Goal: Task Accomplishment & Management: Complete application form

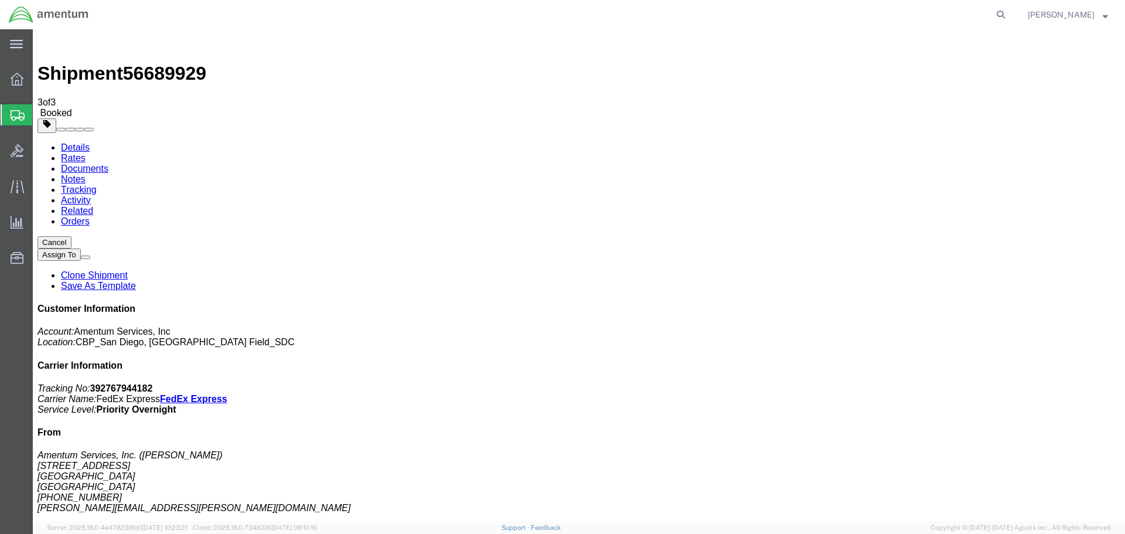
click at [0, 0] on span "Create Shipment" at bounding box center [0, 0] width 0 height 0
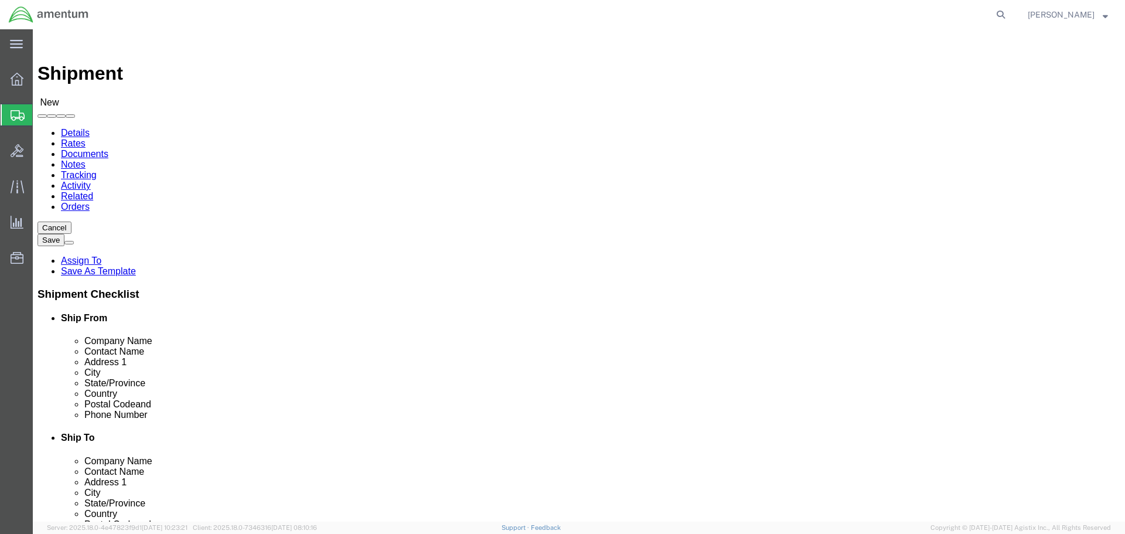
select select "CA"
type input "elp"
select select "49939"
select select "[GEOGRAPHIC_DATA]"
type input "Amentum Services, Inc"
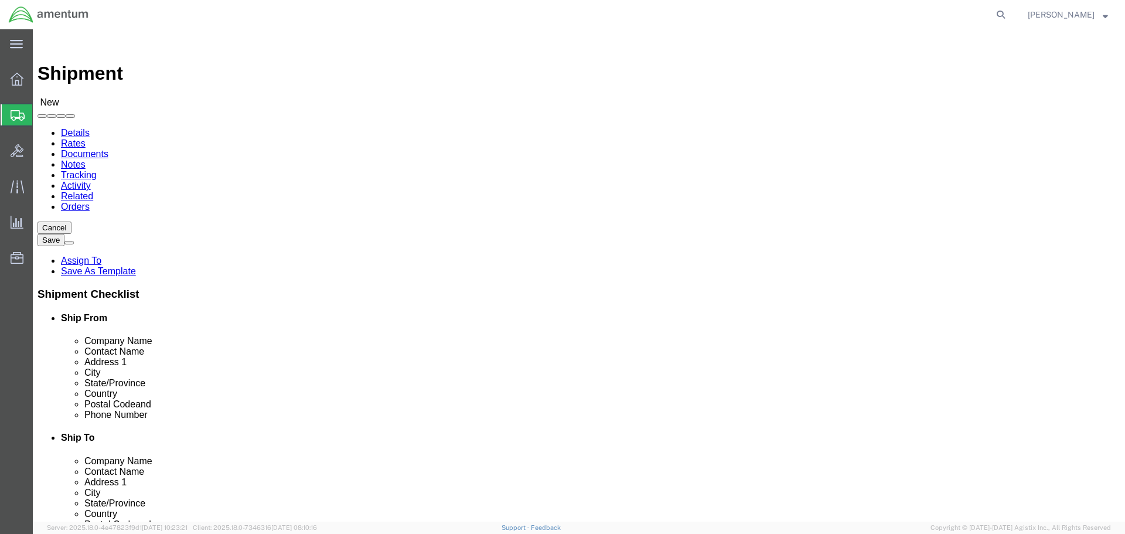
type input "[PERSON_NAME]"
select select
select select "[GEOGRAPHIC_DATA]"
type input "[PERSON_NAME]"
type input "[STREET_ADDRESS][PERSON_NAME]"
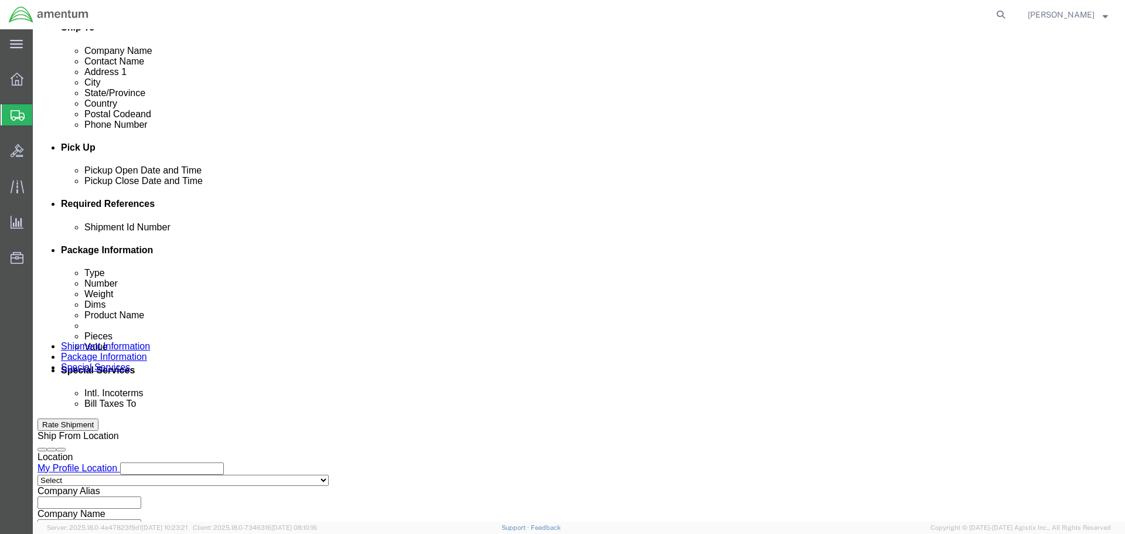
scroll to position [514, 0]
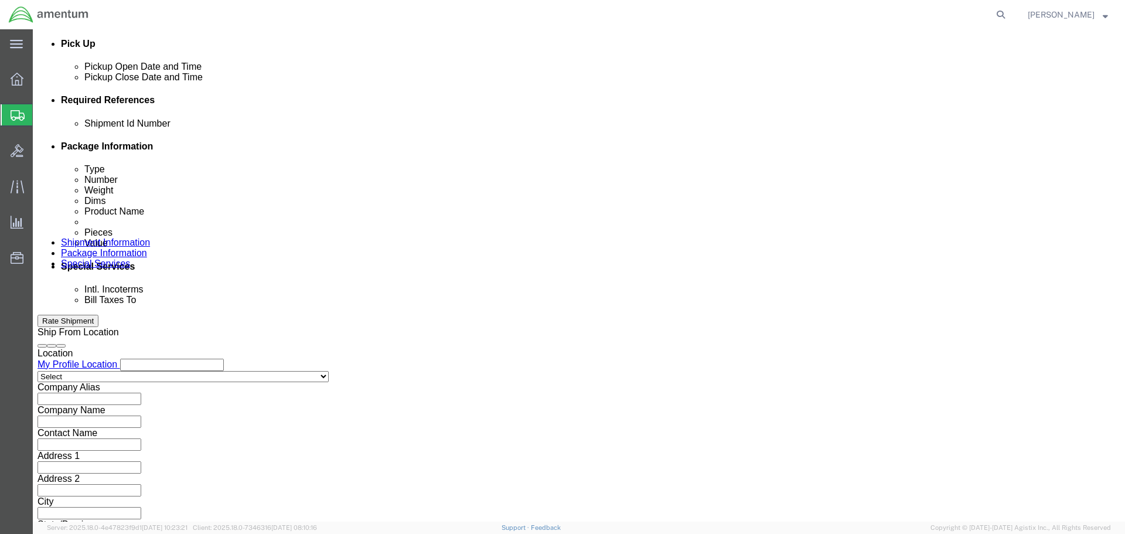
click button "Add reference"
click input "text"
type input "20250902"
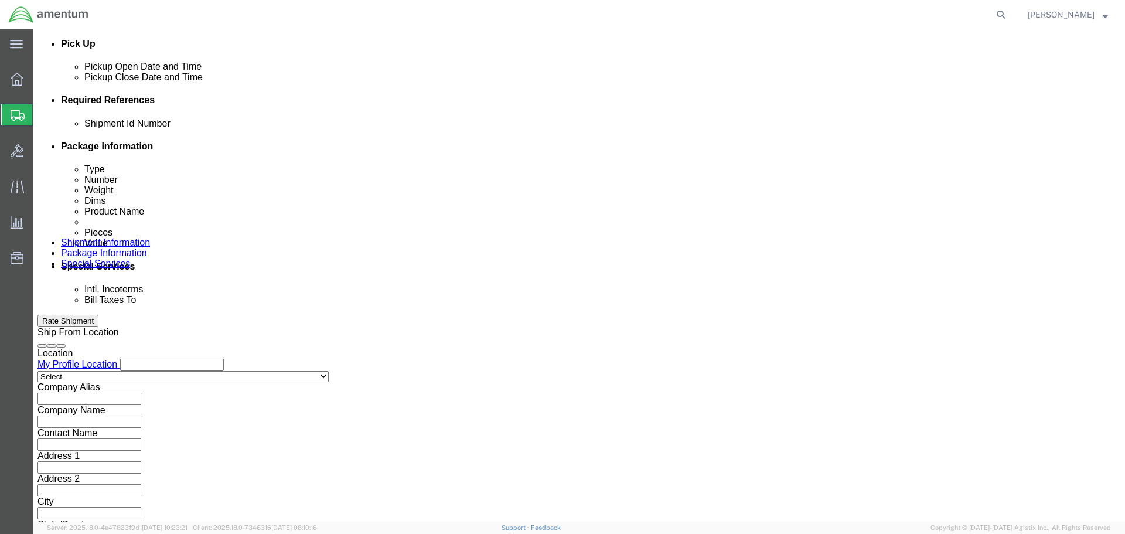
select select "PROJNUM"
type input "6118.03.03.2219.000.SDC.0000"
select select "DEPT"
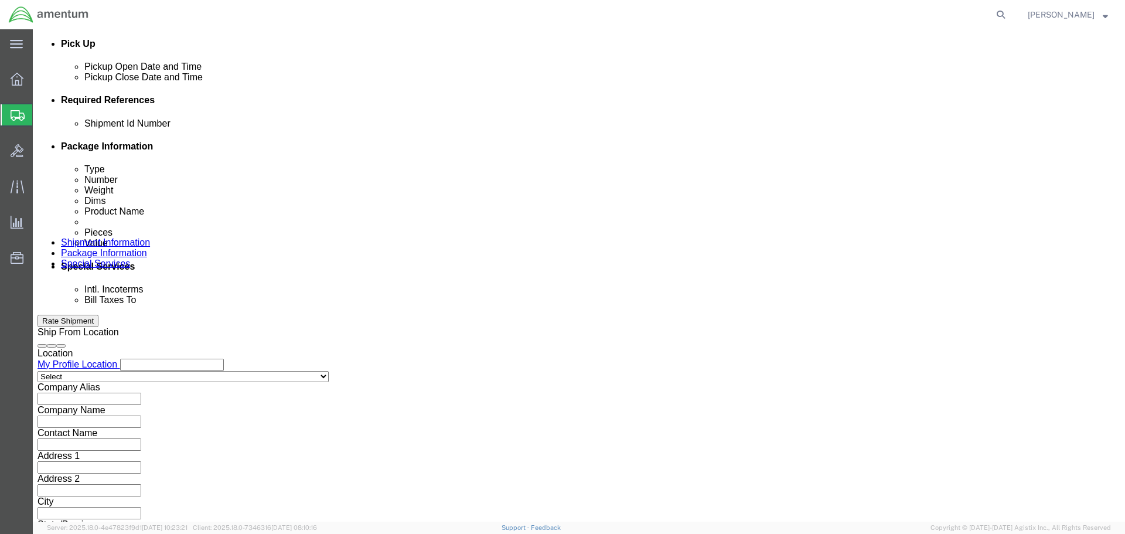
type input "CBP"
select select "CUSTREF"
type input "Self Tapping Screw"
click button "Continue"
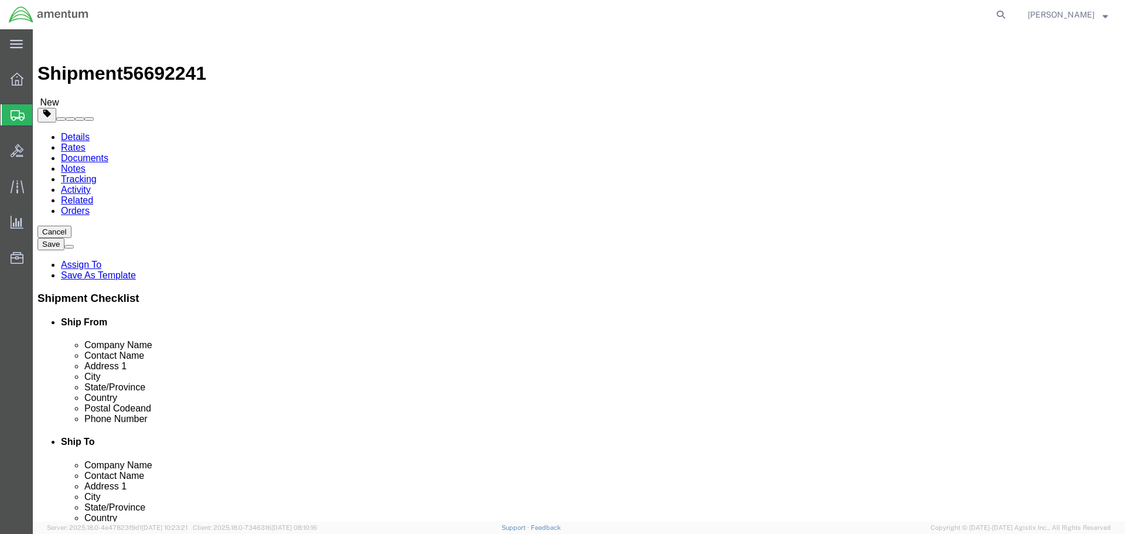
click div "Package Type Select BCK Boxes Bale(s) Basket(s) Bolt(s) Bottle(s) Buckets Bulk …"
click select "Select BCK Boxes Bale(s) Basket(s) Bolt(s) Bottle(s) Buckets Bulk Bundle(s) Can…"
select select "ENV"
click select "Select BCK Boxes Bale(s) Basket(s) Bolt(s) Bottle(s) Buckets Bulk Bundle(s) Can…"
type input "9.50"
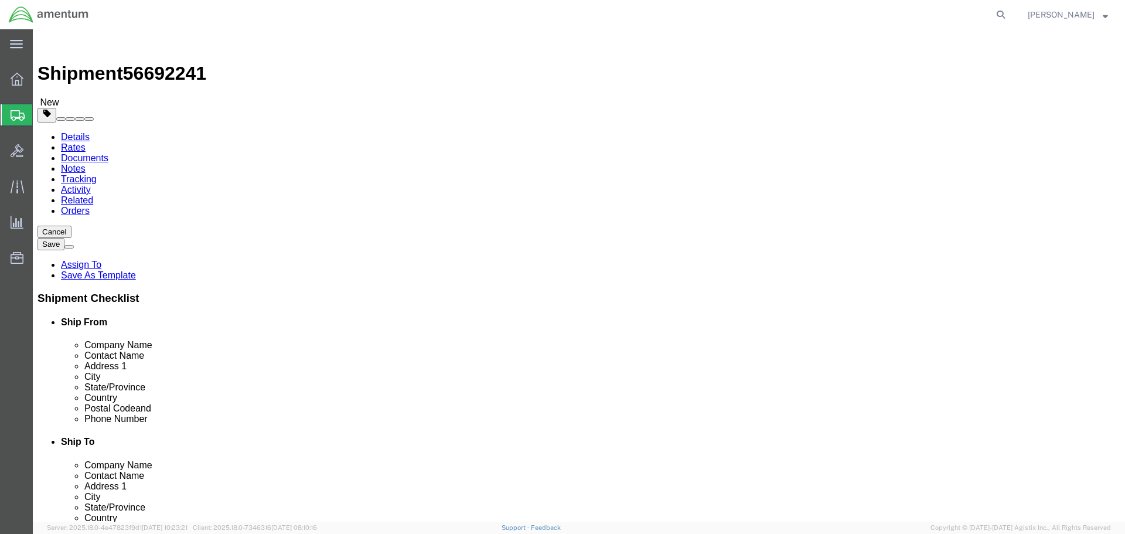
type input "12.50"
type input "0.25"
type input "1"
click link "Add Content"
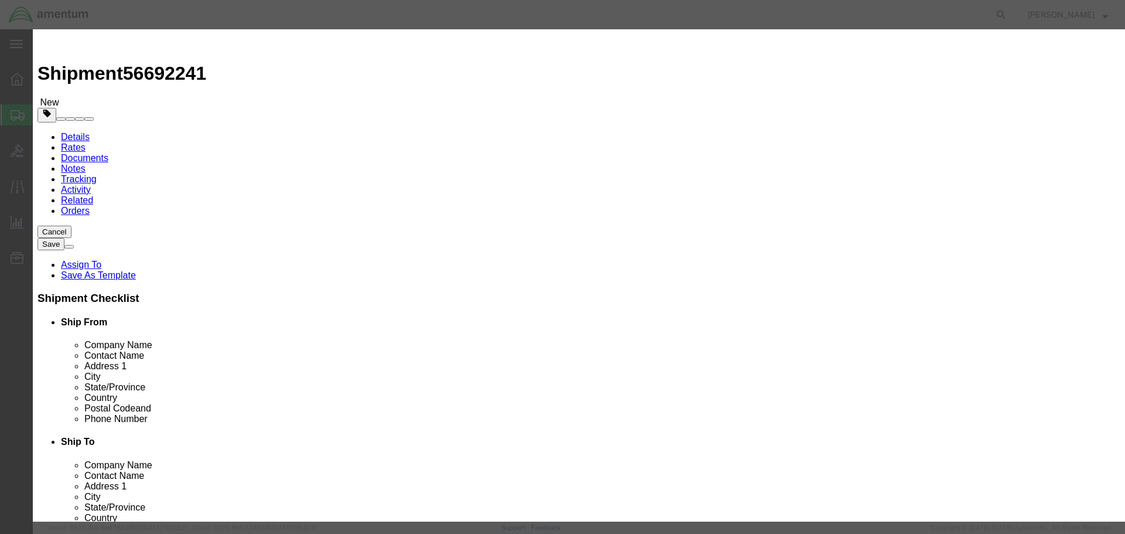
click input "text"
paste input "[PHONE_NUMBER]"
type input "SCREW, SELF TAP"
select select "USD"
type input "[PHONE_NUMBER]"
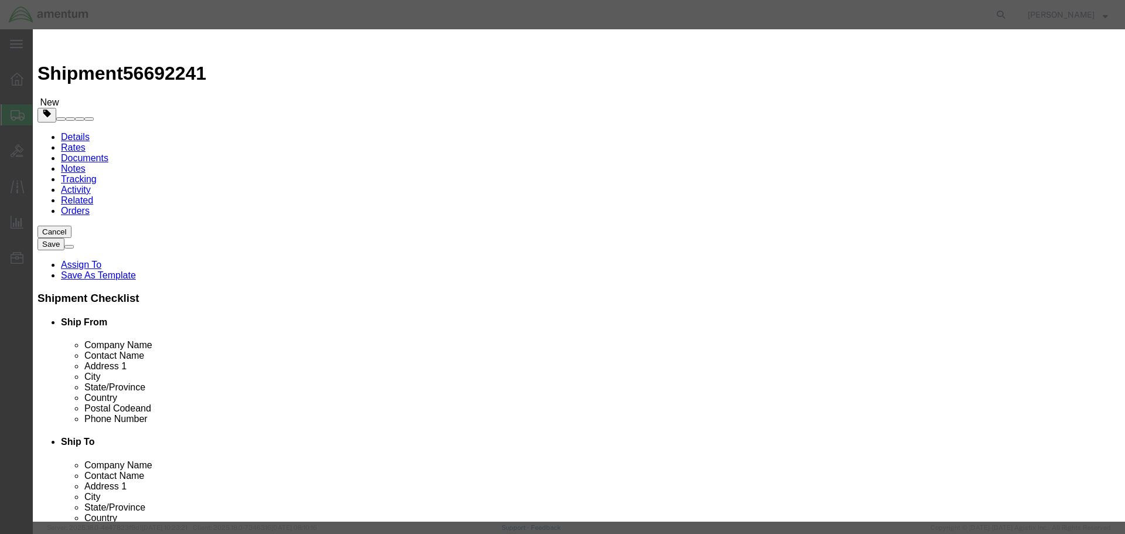
type input "SCREW, SELF TAP"
type input "10"
type input "81"
click button "Save & Close"
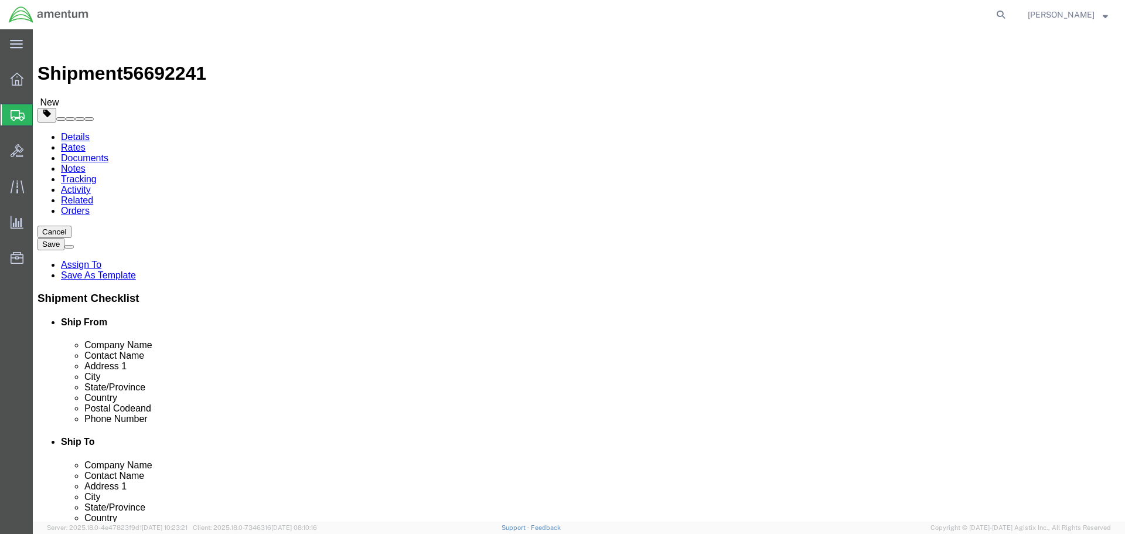
click button "Continue"
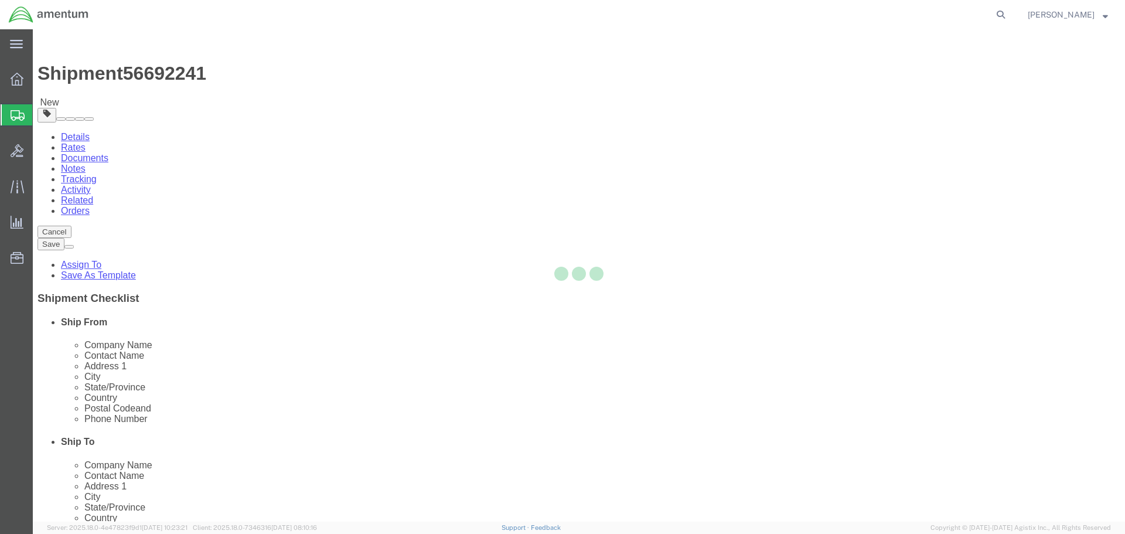
select select
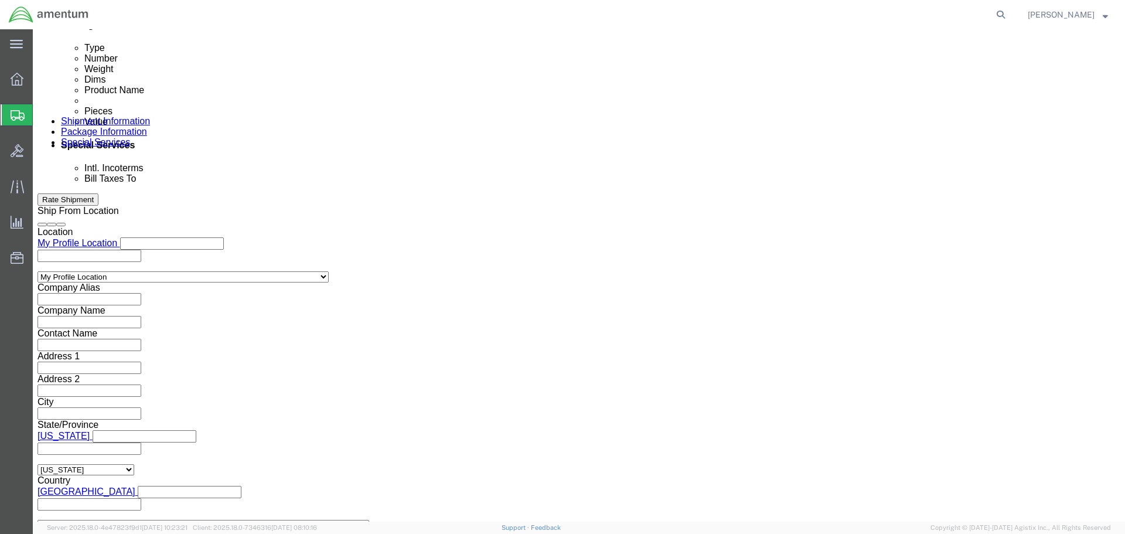
scroll to position [762, 0]
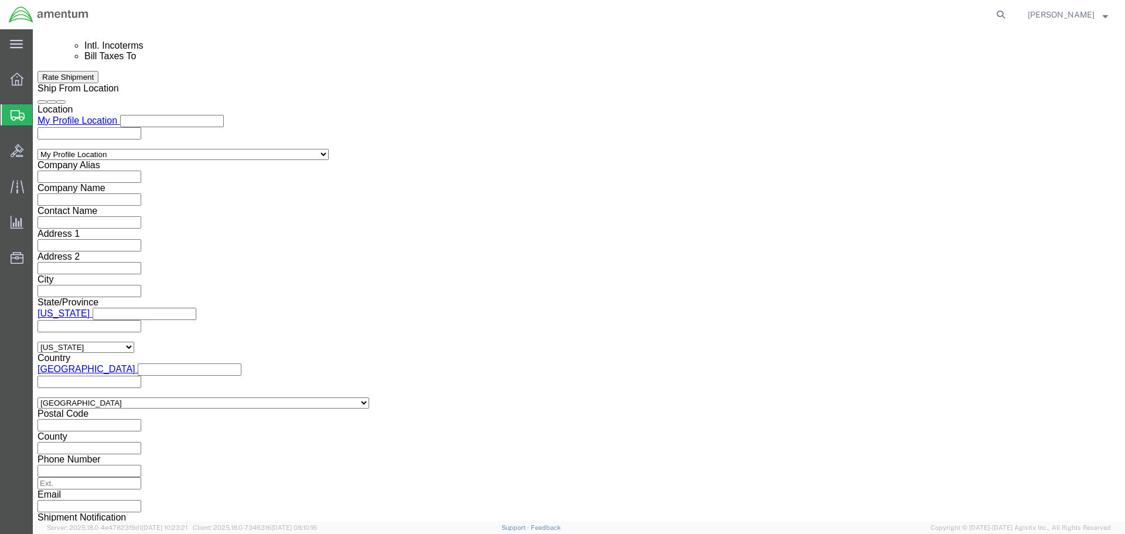
click input "text"
type input "[PERSON_NAME][EMAIL_ADDRESS][PERSON_NAME][DOMAIN_NAME]"
click ul "[PERSON_NAME][EMAIL_ADDRESS][PERSON_NAME][DOMAIN_NAME] (new)"
paste input "[PERSON_NAME][EMAIL_ADDRESS][PERSON_NAME][DOMAIN_NAME]"
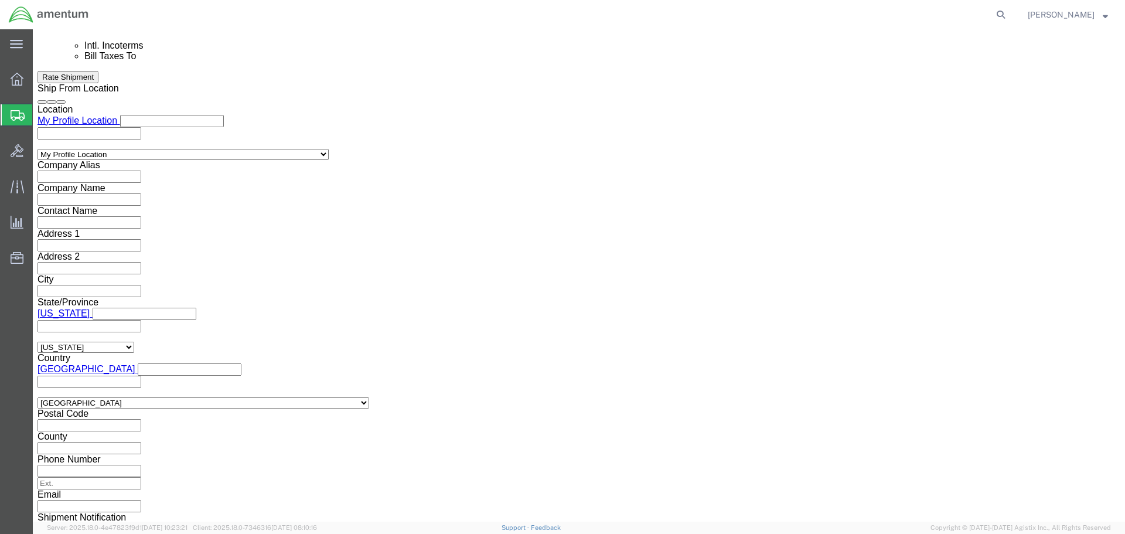
type input "[PERSON_NAME][EMAIL_ADDRESS][PERSON_NAME][DOMAIN_NAME]"
type input "[PERSON_NAME][EMAIL_ADDRESS][PERSON_NAME][DOMAIN_NAME],[PERSON_NAME][DOMAIN_NAM…"
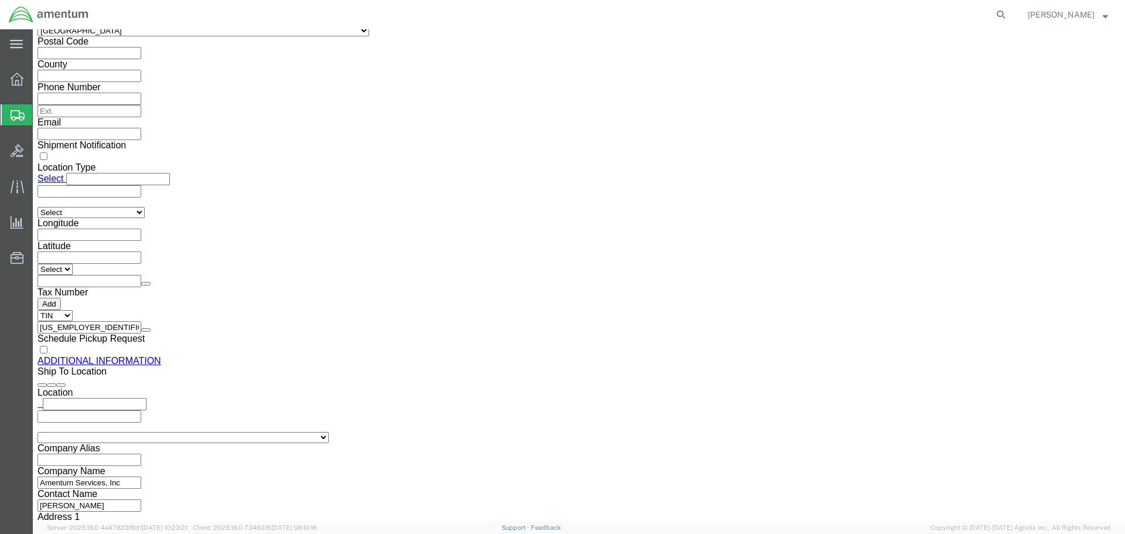
scroll to position [1172, 0]
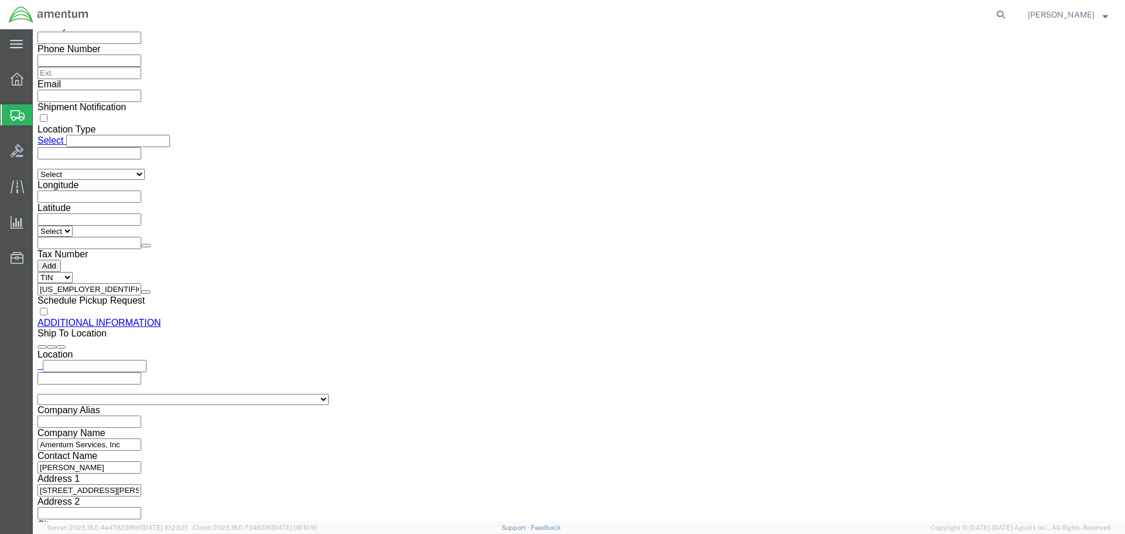
click button "Rate Shipment"
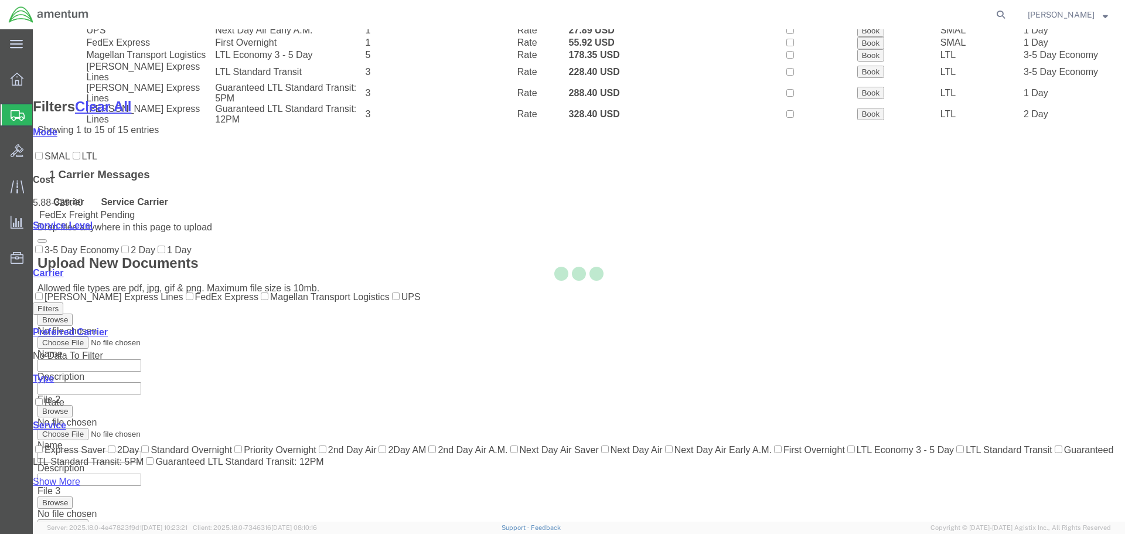
scroll to position [73, 0]
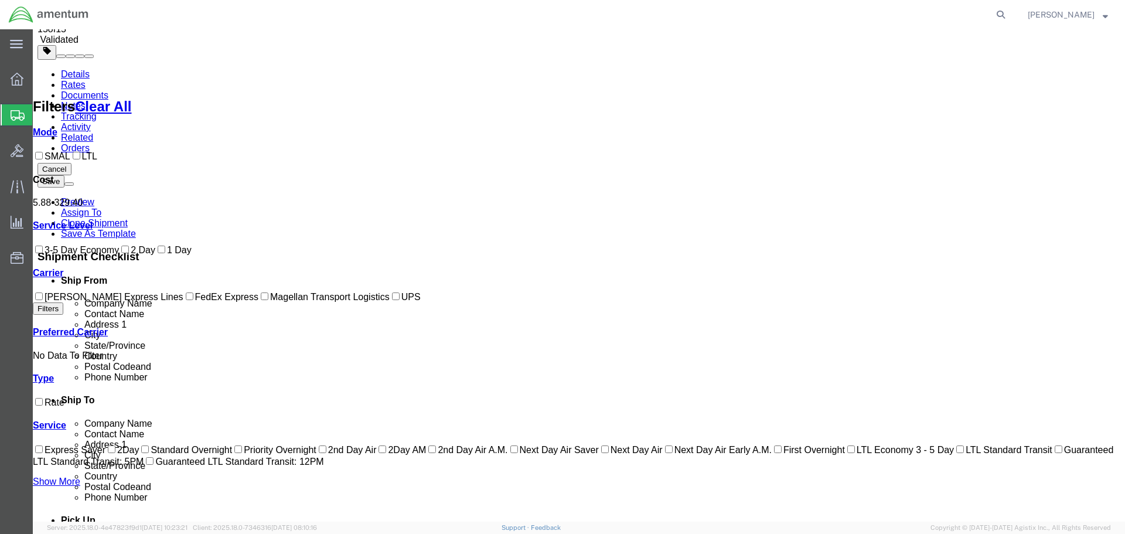
click at [183, 302] on label "FedEx Express" at bounding box center [220, 297] width 75 height 10
click at [186, 300] on input "FedEx Express" at bounding box center [190, 296] width 8 height 8
checkbox input "true"
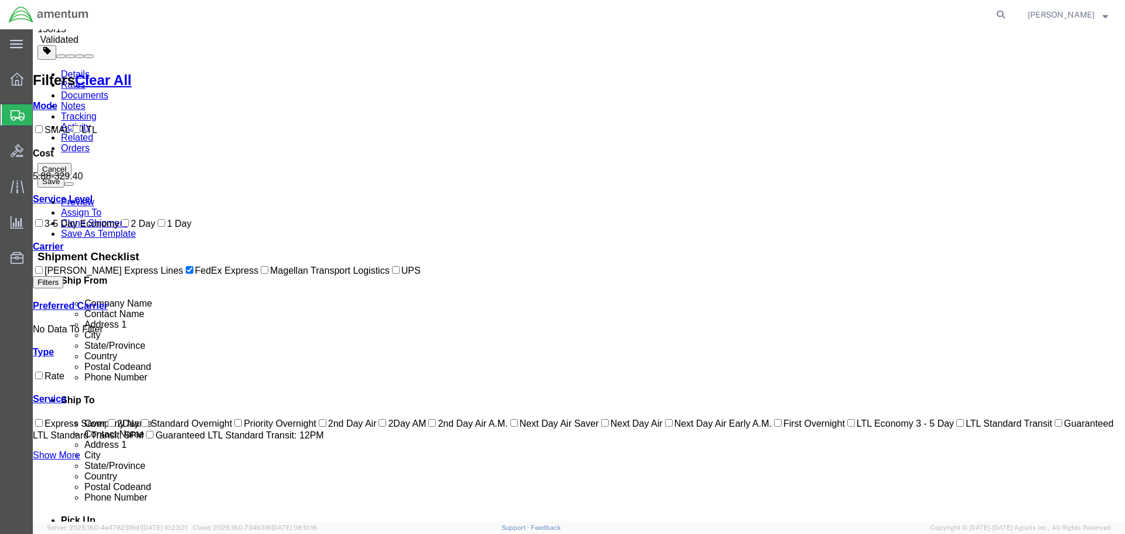
scroll to position [0, 0]
